Goal: Register for event/course: Register for event/course

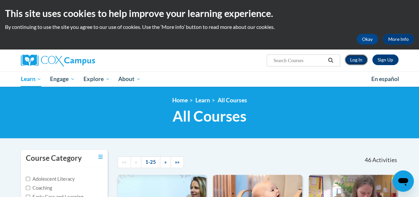
click at [361, 56] on link "Log In" at bounding box center [356, 59] width 23 height 11
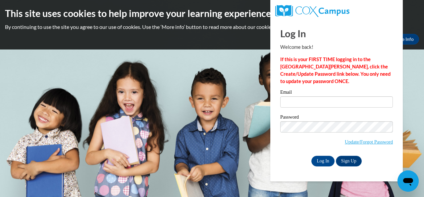
type input "ashlyne1213@gmail.com"
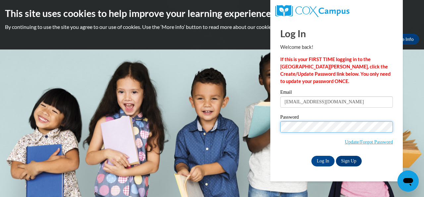
click at [312, 156] on input "Log In" at bounding box center [323, 161] width 23 height 11
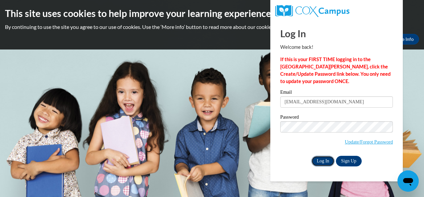
click at [318, 158] on input "Log In" at bounding box center [323, 161] width 23 height 11
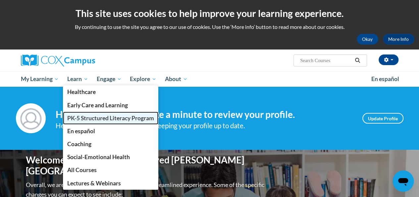
click at [85, 116] on span "PK-5 Structured Literacy Program" at bounding box center [110, 117] width 87 height 7
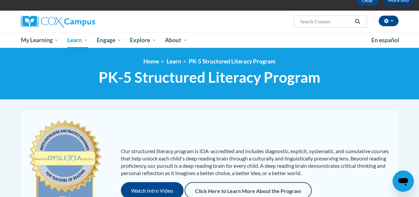
scroll to position [9, 0]
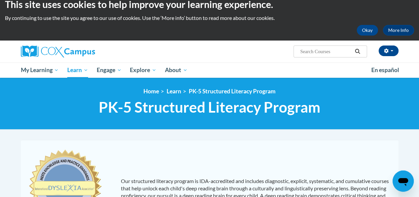
click at [292, 50] on div "Ashlyne Noffsinger (America/Chicago UTC-05:00) My Profile Inbox My Transcripts …" at bounding box center [274, 48] width 259 height 17
click at [307, 50] on input "Search..." at bounding box center [326, 51] width 53 height 8
paste input "Early Literacy, Print Awareness, Phonological Awareness, and Alphabet Knowledge"
type input "Early Literacy, Print Awareness, Phonological Awareness, and Alphabet Knowledge"
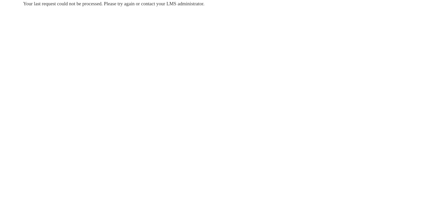
click at [304, 89] on body "Your last request could not be processed. Please try again or contact your LMS …" at bounding box center [212, 98] width 424 height 197
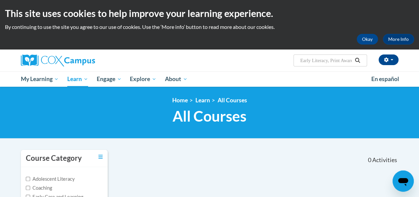
click at [333, 58] on input "Early Literacy, Print Awareness, Phonological Awareness, and Alphabet Knowledge" at bounding box center [326, 60] width 53 height 8
drag, startPoint x: 330, startPoint y: 61, endPoint x: 283, endPoint y: 64, distance: 47.1
click at [283, 64] on div "Ashlyne Noffsinger (America/Chicago UTC-05:00) My Profile Inbox My Transcripts …" at bounding box center [274, 57] width 259 height 17
click at [303, 61] on input "Print Awareness, Phonological Awareness, and Alphabet Knowledge" at bounding box center [326, 60] width 53 height 8
type input "Print Awareness, Phonological Awareness, and Alphabet Knowledge"
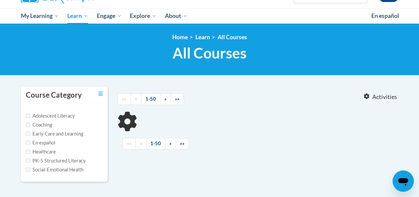
type input "Print Awareness, Phonological Awareness, and Alphabet Knowledge"
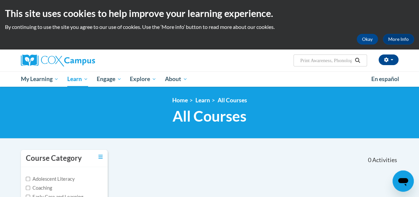
click at [330, 60] on input "Print Awareness, Phonological Awareness, and Alphabet Knowledge" at bounding box center [326, 60] width 53 height 8
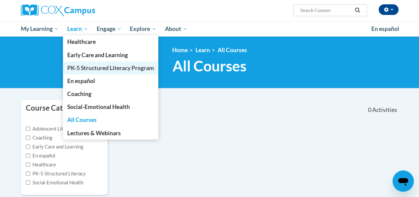
scroll to position [52, 0]
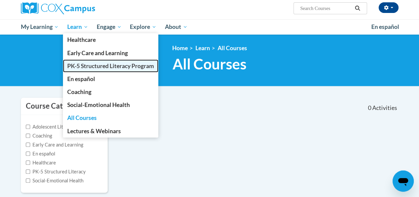
click at [82, 65] on span "PK-5 Structured Literacy Program" at bounding box center [110, 65] width 87 height 7
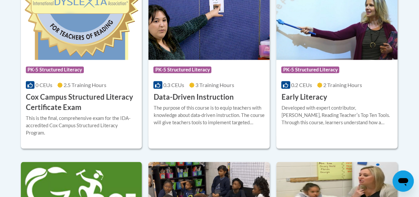
scroll to position [310, 0]
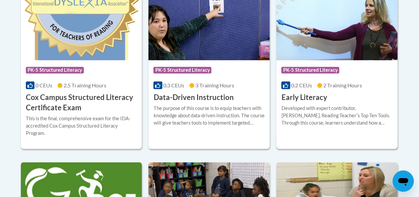
click at [308, 98] on h3 "Early Literacy" at bounding box center [305, 97] width 46 height 10
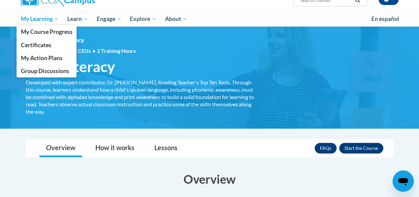
scroll to position [12, 0]
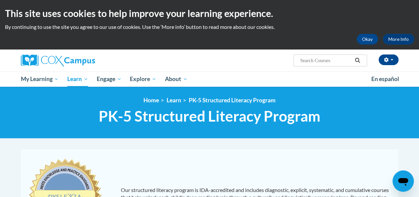
click at [320, 51] on div "Ashlyne Noffsinger (America/Chicago UTC-05:00) My Profile Inbox My Transcripts …" at bounding box center [274, 57] width 259 height 17
click at [315, 59] on input "Search..." at bounding box center [326, 60] width 53 height 8
type input "print"
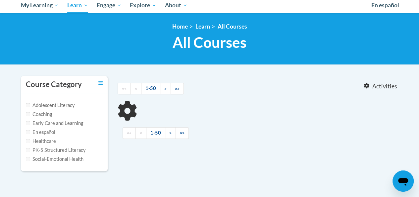
type input "print"
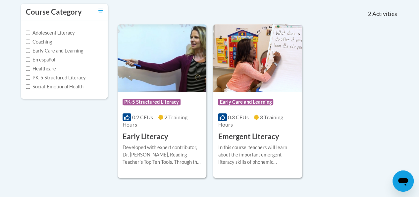
scroll to position [146, 0]
click at [143, 140] on h3 "Early Literacy" at bounding box center [146, 137] width 46 height 10
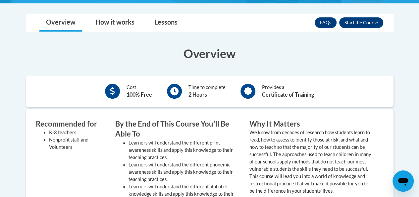
scroll to position [181, 0]
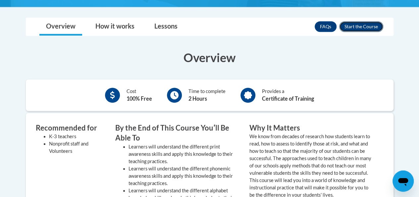
click at [355, 23] on button "Enroll" at bounding box center [362, 26] width 44 height 11
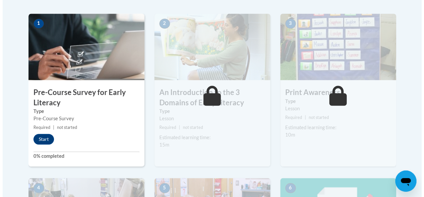
scroll to position [204, 0]
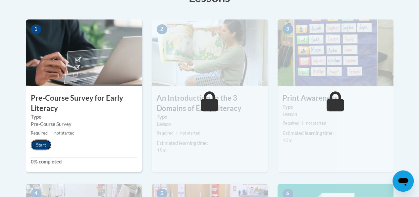
click at [42, 145] on button "Start" at bounding box center [41, 144] width 21 height 11
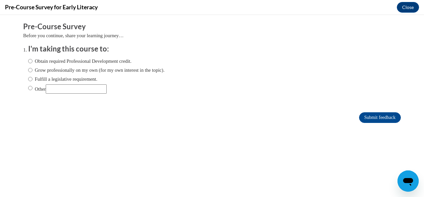
scroll to position [0, 0]
click at [44, 75] on label "Fulfill a legislative requirement." at bounding box center [62, 78] width 69 height 7
click at [32, 75] on input "Fulfill a legislative requirement." at bounding box center [30, 78] width 4 height 7
radio input "true"
click at [42, 62] on label "Obtain required Professional Development credit." at bounding box center [79, 60] width 103 height 7
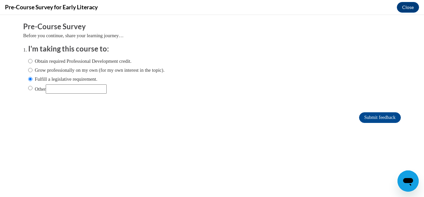
click at [32, 62] on input "Obtain required Professional Development credit." at bounding box center [30, 60] width 4 height 7
radio input "true"
click at [359, 112] on input "Submit feedback" at bounding box center [380, 117] width 42 height 11
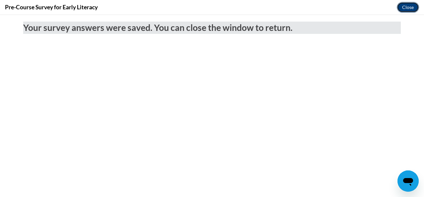
click at [413, 4] on button "Close" at bounding box center [408, 7] width 22 height 11
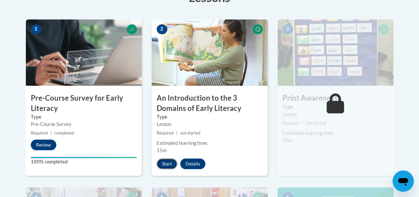
click at [166, 166] on button "Start" at bounding box center [167, 163] width 21 height 11
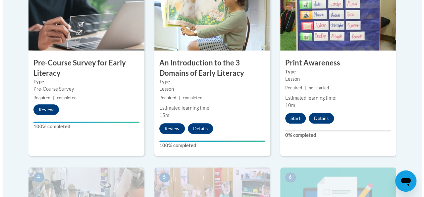
scroll to position [238, 0]
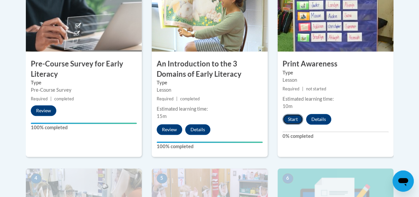
click at [287, 119] on button "Start" at bounding box center [293, 119] width 21 height 11
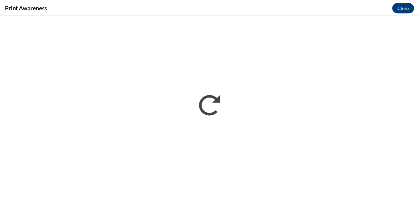
scroll to position [0, 0]
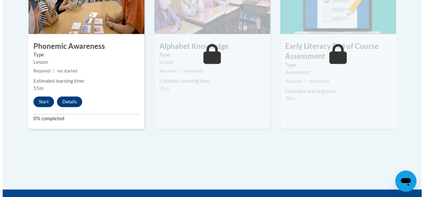
scroll to position [444, 0]
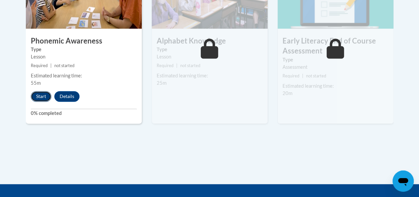
click at [41, 96] on button "Start" at bounding box center [41, 96] width 21 height 11
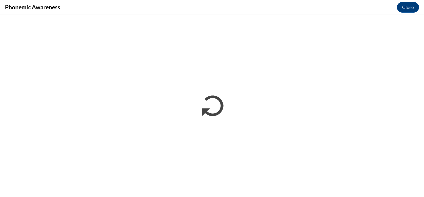
scroll to position [0, 0]
